Goal: Information Seeking & Learning: Learn about a topic

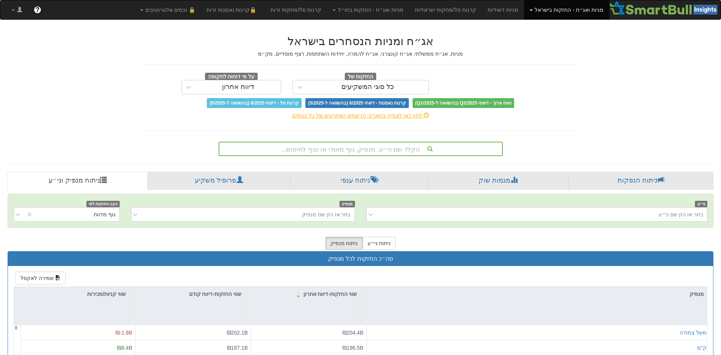
click at [366, 148] on div "הקלד שם ני״ע, מנפיק, גוף מוסדי או ענף לחיפוש..." at bounding box center [360, 148] width 283 height 13
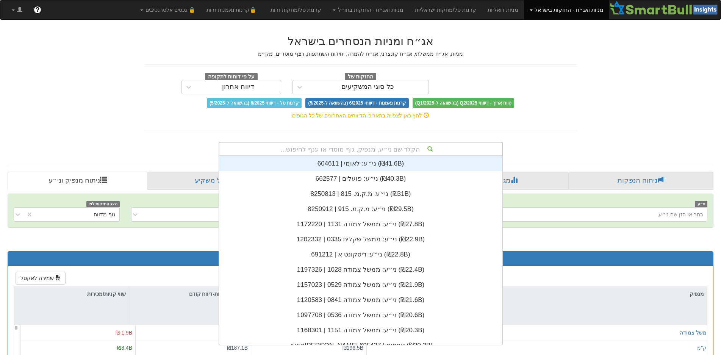
scroll to position [189, 0]
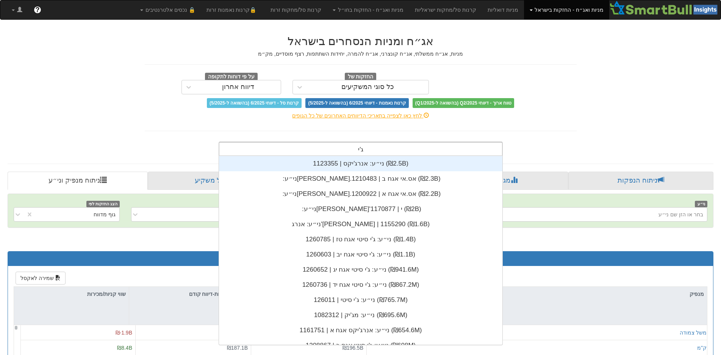
type input "[PERSON_NAME]"
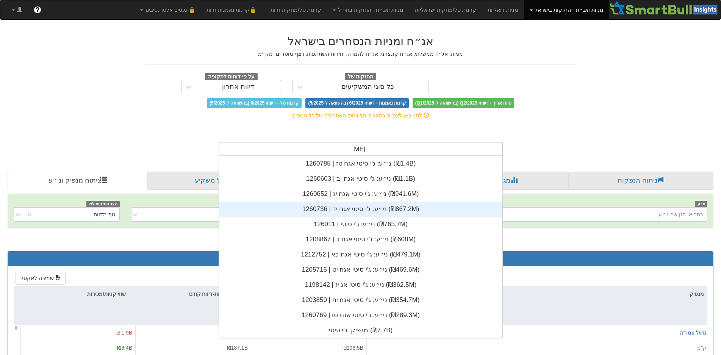
click at [373, 213] on div "ני״ע: ‏ג'י סיטי אגח יד | 1260736 ‎(₪867.2M)‎" at bounding box center [360, 209] width 283 height 15
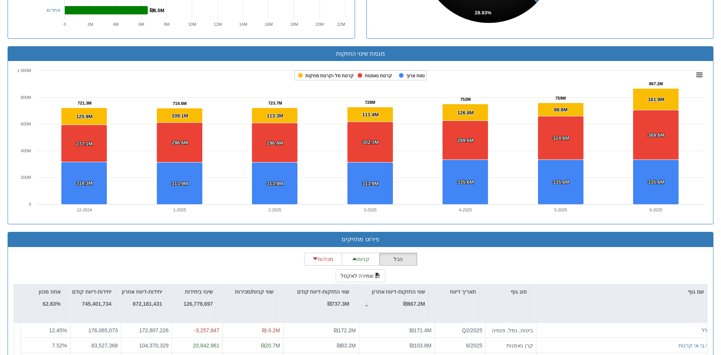
scroll to position [606, 0]
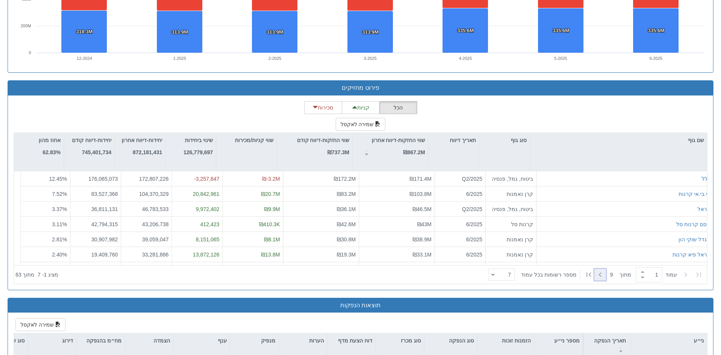
click at [604, 271] on icon at bounding box center [600, 274] width 9 height 9
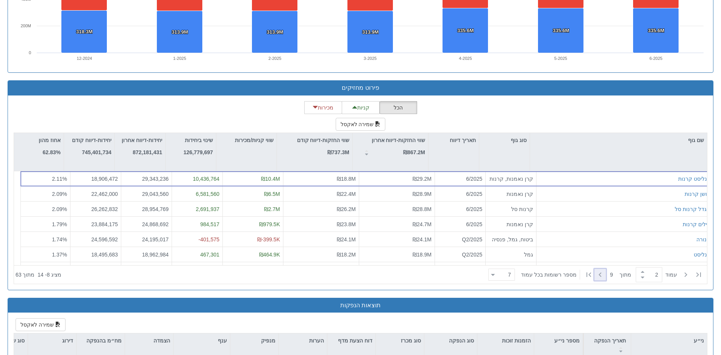
click at [602, 270] on icon at bounding box center [600, 274] width 9 height 9
click at [701, 272] on icon at bounding box center [698, 274] width 5 height 5
type input "1"
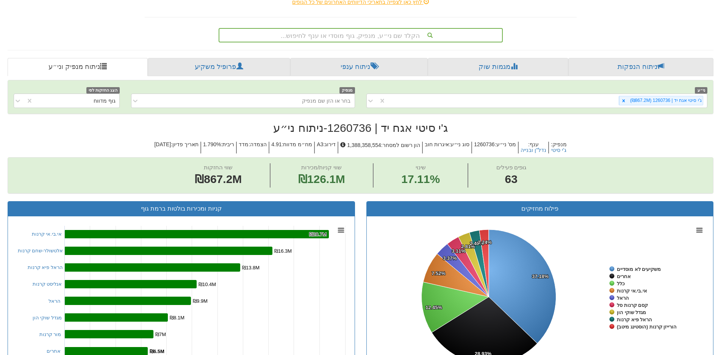
scroll to position [0, 0]
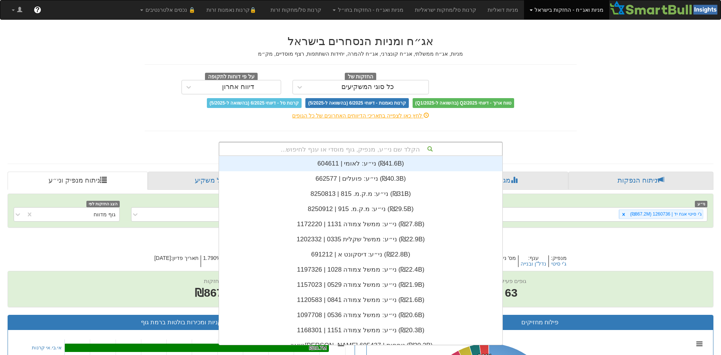
click at [350, 152] on div "הקלד שם ני״ע, מנפיק, גוף מוסדי או ענף לחיפוש..." at bounding box center [360, 148] width 283 height 13
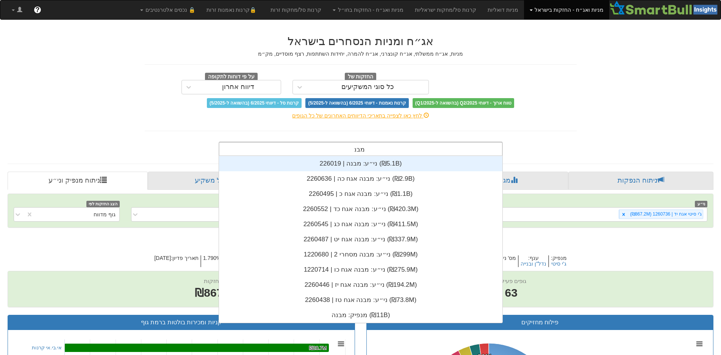
scroll to position [7, 0]
type input "מבנה"
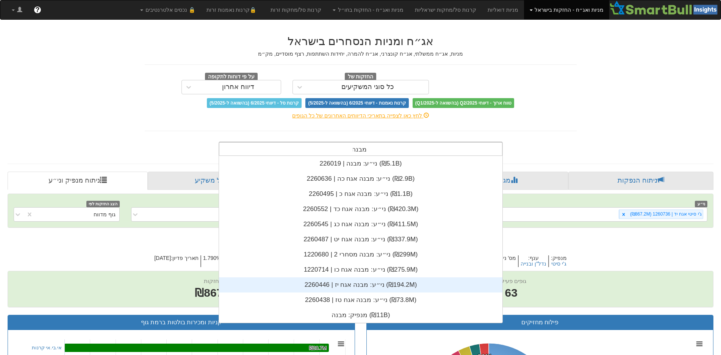
click at [402, 283] on div "ני״ע: ‏מבנה אגח יז | 2260446 ‎(₪194.2M)‎" at bounding box center [360, 284] width 283 height 15
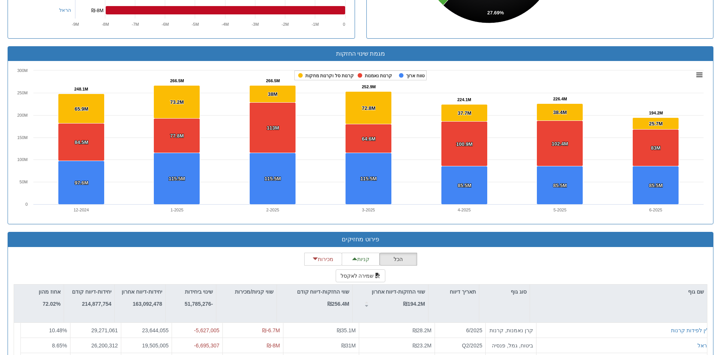
scroll to position [549, 0]
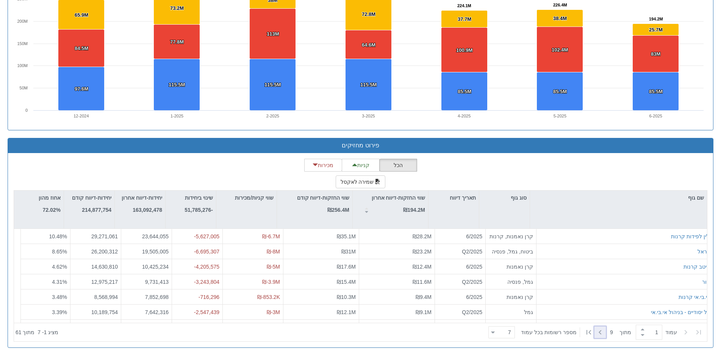
click at [598, 332] on icon at bounding box center [600, 332] width 9 height 9
type input "2"
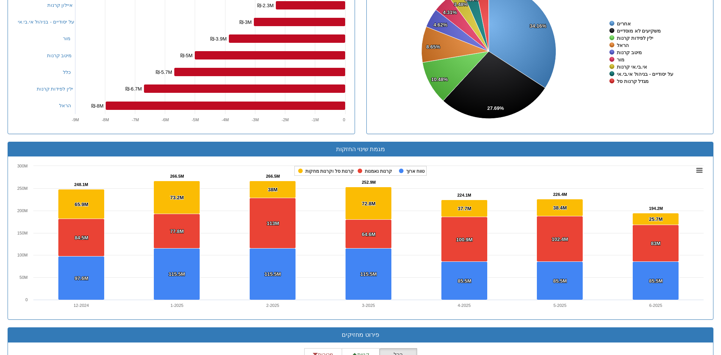
scroll to position [246, 0]
